Goal: Find specific page/section: Find specific page/section

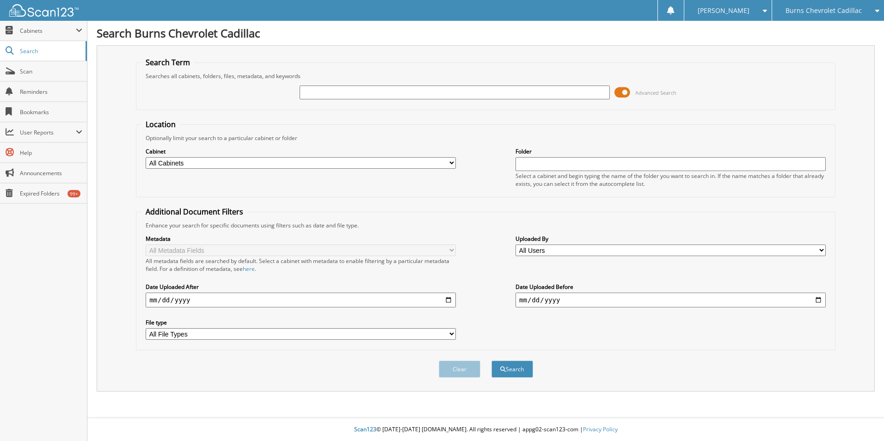
click at [321, 89] on input "text" at bounding box center [455, 93] width 310 height 14
type input "[PERSON_NAME] [PERSON_NAME]"
click at [491, 361] on button "Search" at bounding box center [512, 369] width 42 height 17
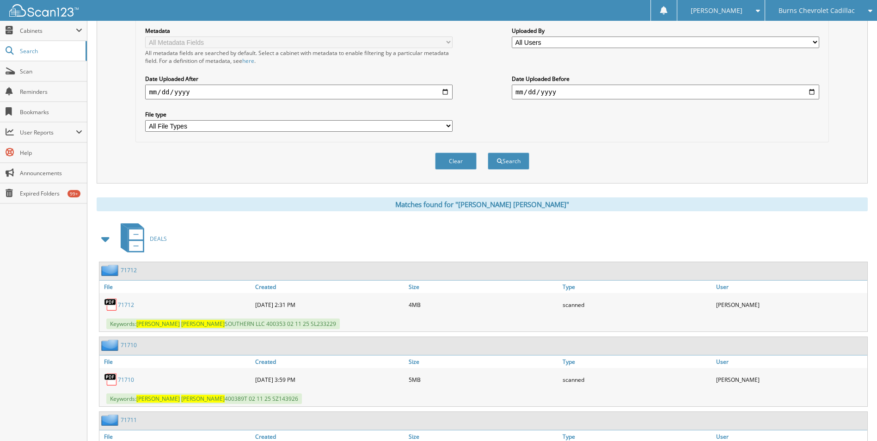
scroll to position [370, 0]
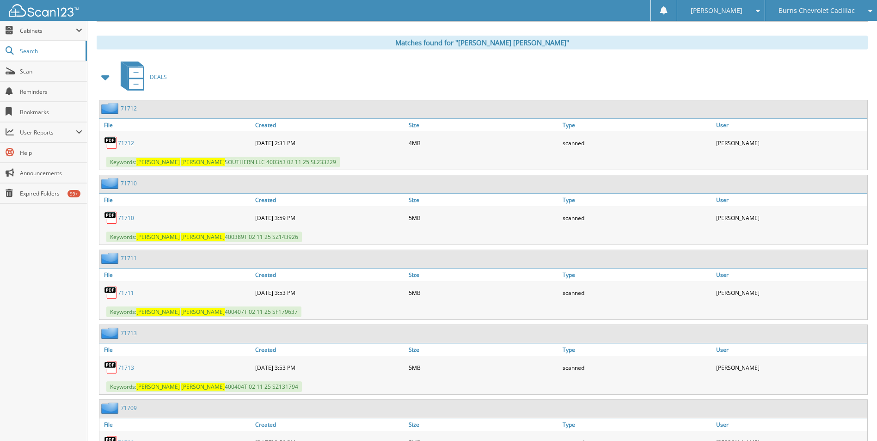
click at [128, 141] on link "71712" at bounding box center [126, 143] width 16 height 8
